Goal: Navigation & Orientation: Find specific page/section

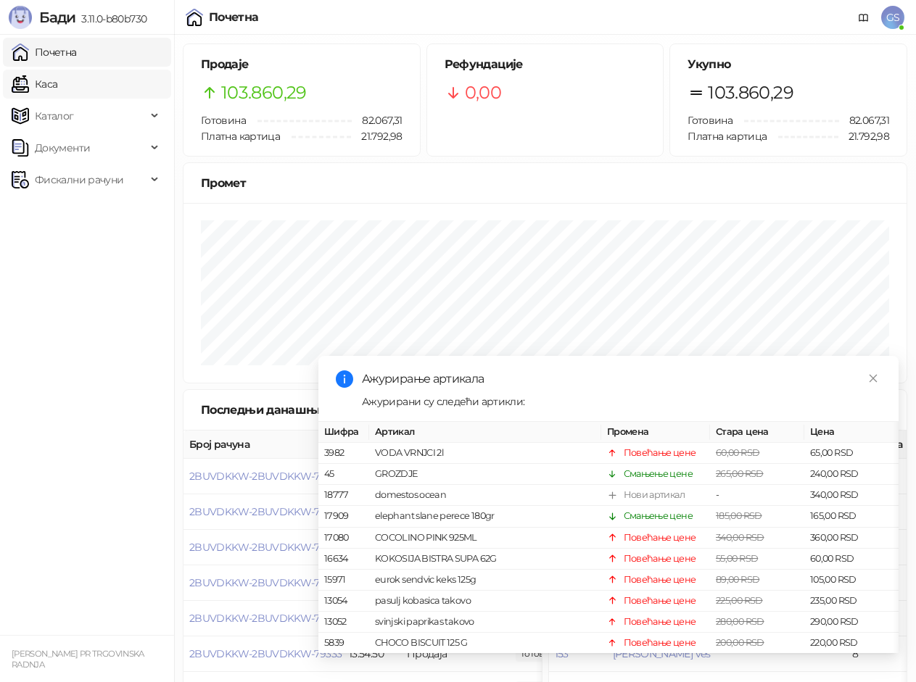
click at [57, 85] on link "Каса" at bounding box center [35, 84] width 46 height 29
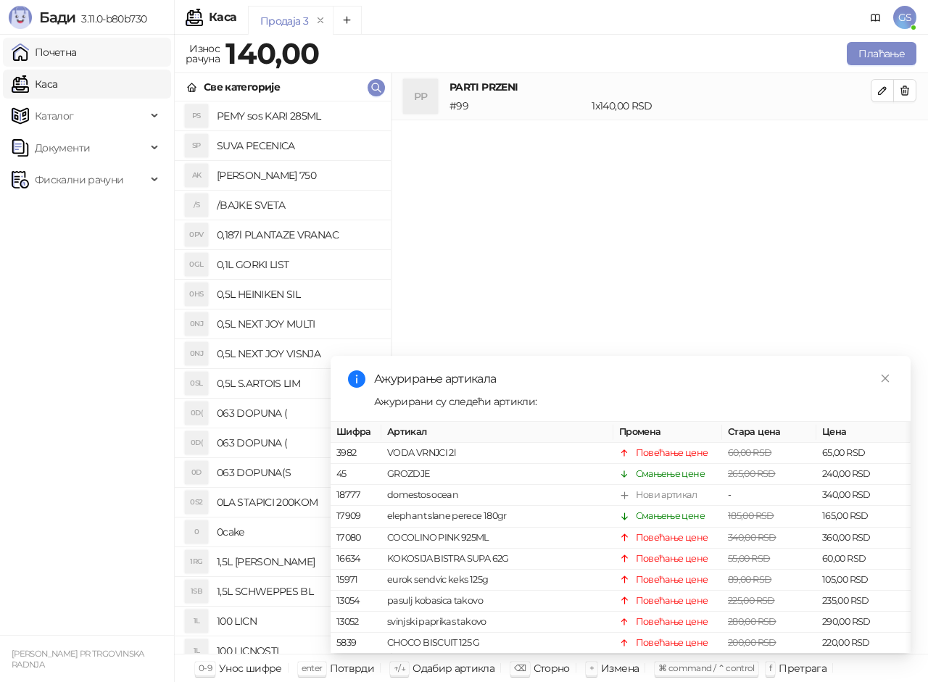
click at [77, 47] on link "Почетна" at bounding box center [44, 52] width 65 height 29
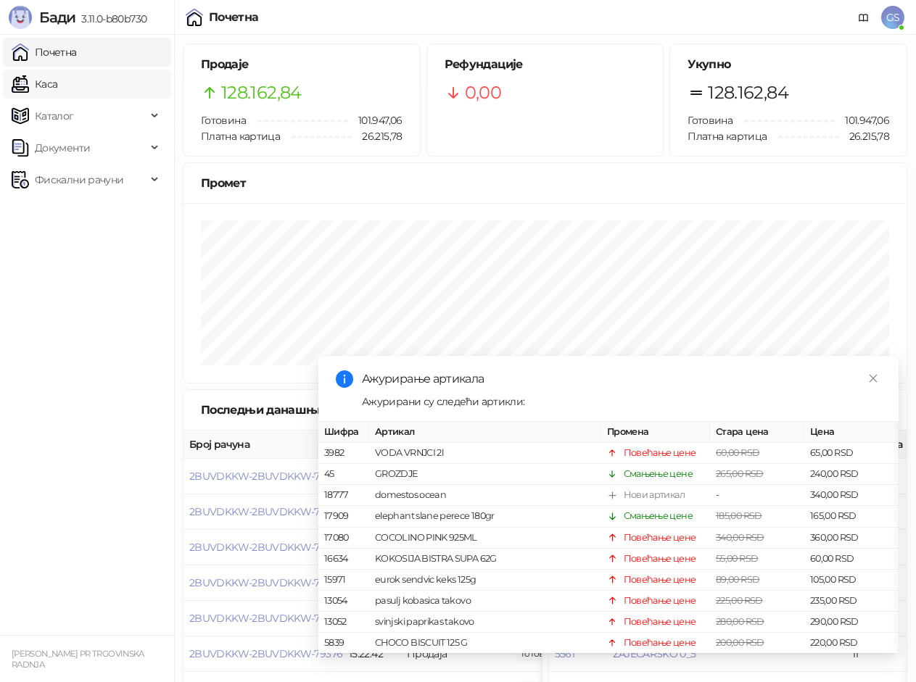
click at [57, 80] on link "Каса" at bounding box center [35, 84] width 46 height 29
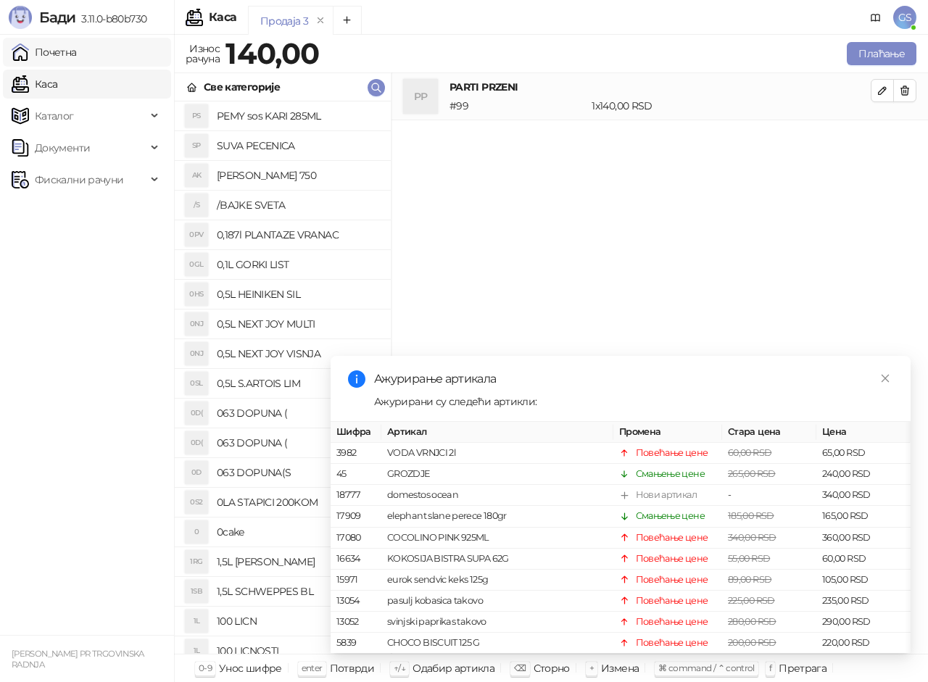
click at [77, 55] on link "Почетна" at bounding box center [44, 52] width 65 height 29
